Goal: Information Seeking & Learning: Learn about a topic

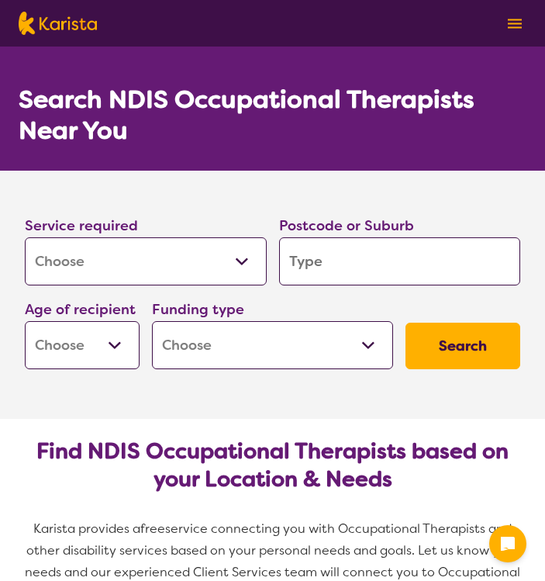
select select "[MEDICAL_DATA]"
click at [310, 258] on input "search" at bounding box center [400, 261] width 242 height 48
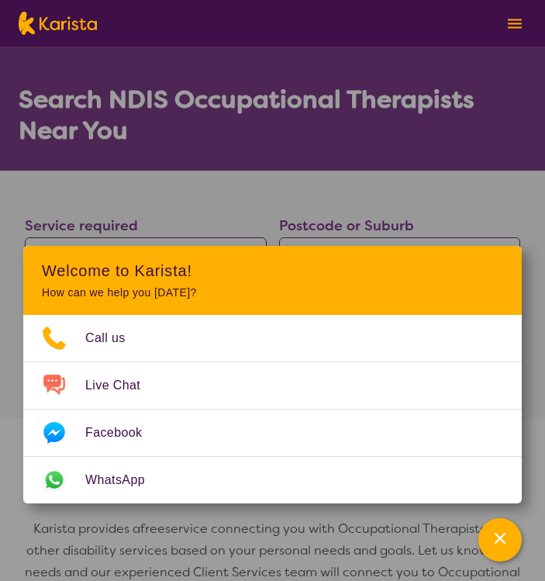
type input "r"
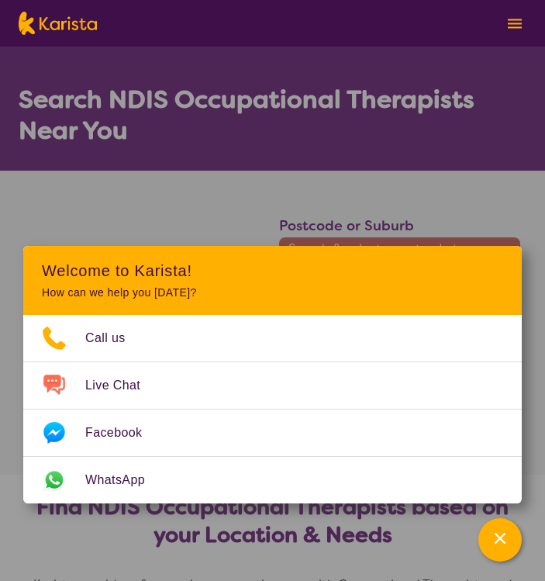
type input "ro"
click at [101, 213] on div "Service required Allied Health Assistant Assessment ([MEDICAL_DATA] or [MEDICAL…" at bounding box center [273, 319] width 508 height 223
click at [500, 534] on icon "Channel Menu" at bounding box center [501, 539] width 16 height 16
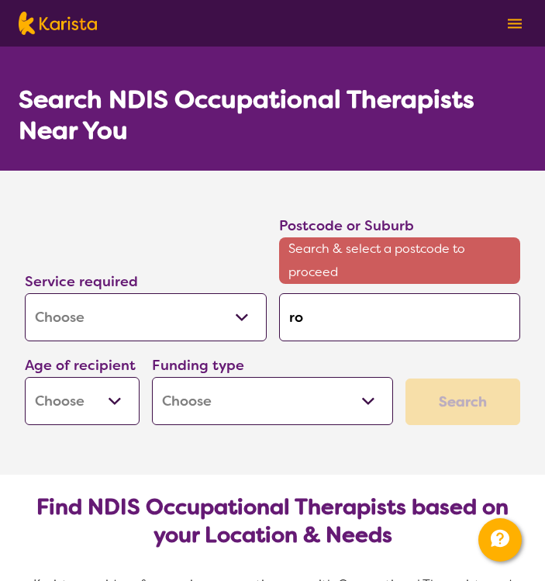
click at [384, 327] on input "ro" at bounding box center [400, 317] width 242 height 48
type input "roc"
type input "roch"
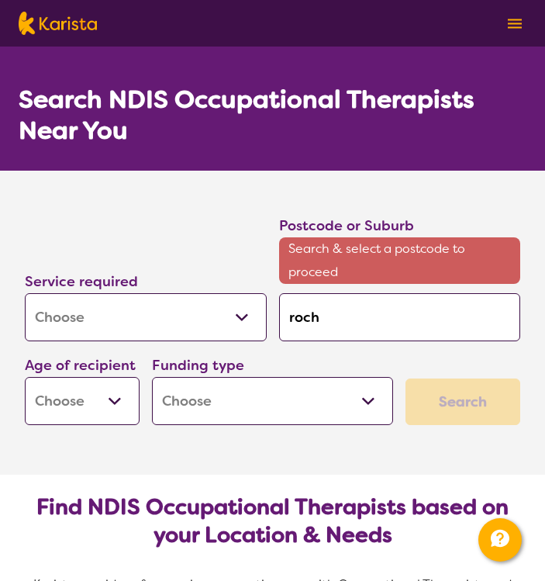
type input "roche"
type input "roches"
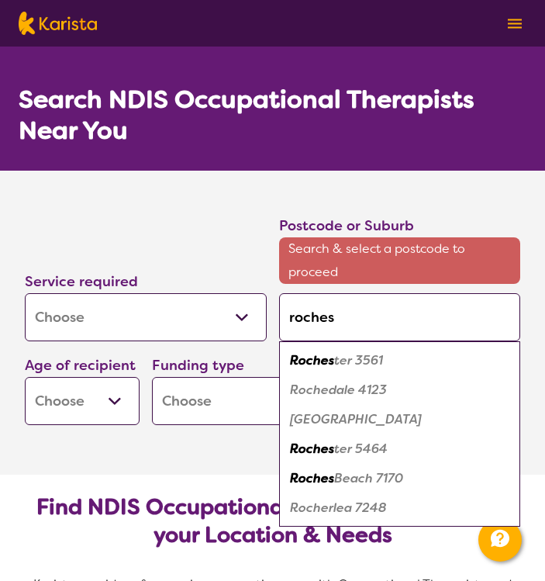
type input "rochest"
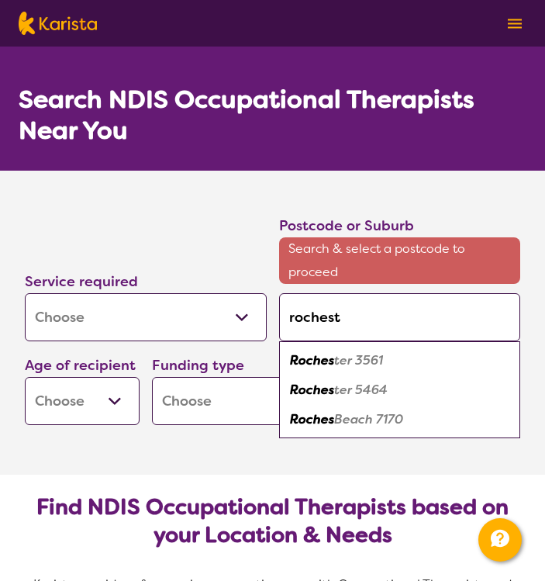
type input "rocheste"
type input "[GEOGRAPHIC_DATA]"
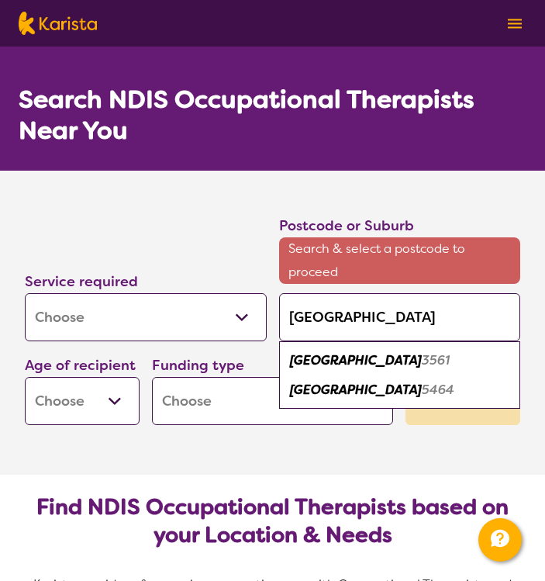
click at [422, 362] on em "3561" at bounding box center [436, 360] width 28 height 16
type input "3561"
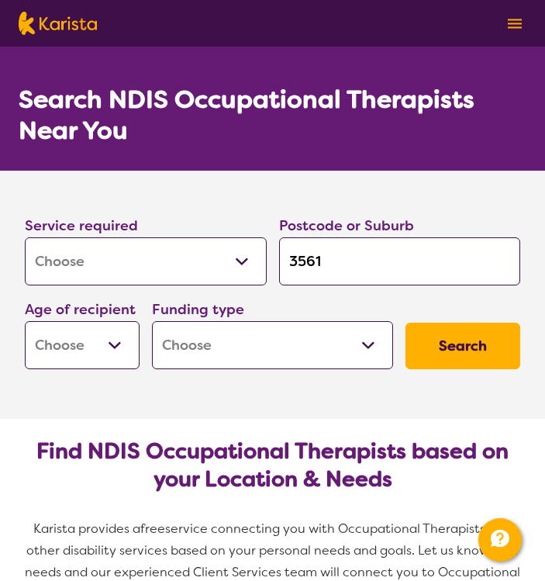
click at [440, 340] on button "Search" at bounding box center [463, 346] width 115 height 47
click at [122, 351] on select "Early Childhood - 0 to 9 Child - 10 to 11 Adolescent - 12 to 17 Adult - 18 to 6…" at bounding box center [82, 345] width 115 height 48
select select "AS"
click at [25, 321] on select "Early Childhood - 0 to 9 Child - 10 to 11 Adolescent - 12 to 17 Adult - 18 to 6…" at bounding box center [82, 345] width 115 height 48
select select "AS"
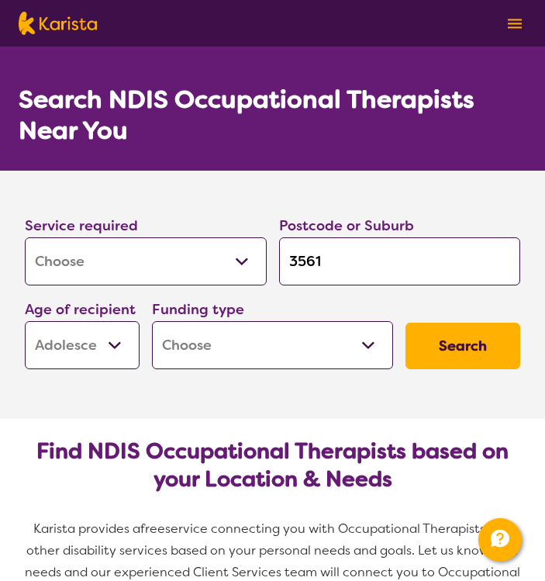
click at [103, 336] on select "Early Childhood - 0 to 9 Child - 10 to 11 Adolescent - 12 to 17 Adult - 18 to 6…" at bounding box center [82, 345] width 115 height 48
select select "AD"
click at [25, 321] on select "Early Childhood - 0 to 9 Child - 10 to 11 Adolescent - 12 to 17 Adult - 18 to 6…" at bounding box center [82, 345] width 115 height 48
select select "AD"
click at [265, 345] on select "Home Care Package (HCP) National Disability Insurance Scheme (NDIS) I don't know" at bounding box center [273, 345] width 242 height 48
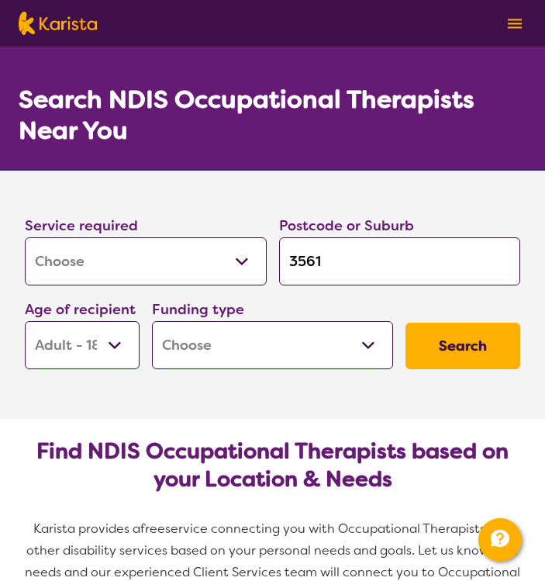
select select "i-don-t-know"
click at [152, 321] on select "Home Care Package (HCP) National Disability Insurance Scheme (NDIS) I don't know" at bounding box center [273, 345] width 242 height 48
select select "i-don-t-know"
click at [448, 364] on button "Search" at bounding box center [463, 346] width 115 height 47
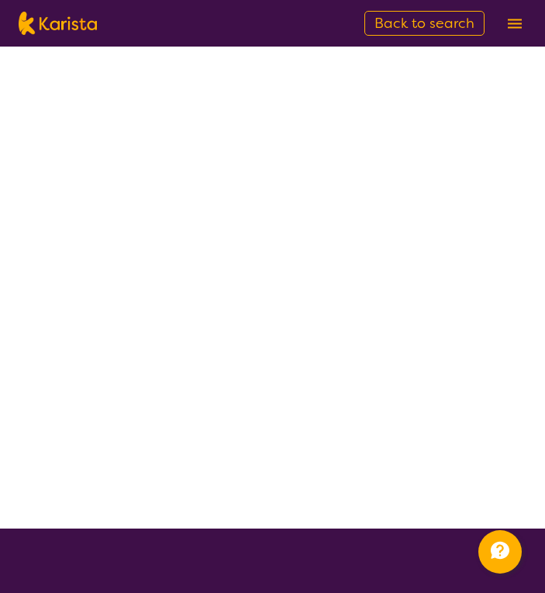
select select "[MEDICAL_DATA]"
select select "AD"
